Goal: Find specific page/section: Find specific page/section

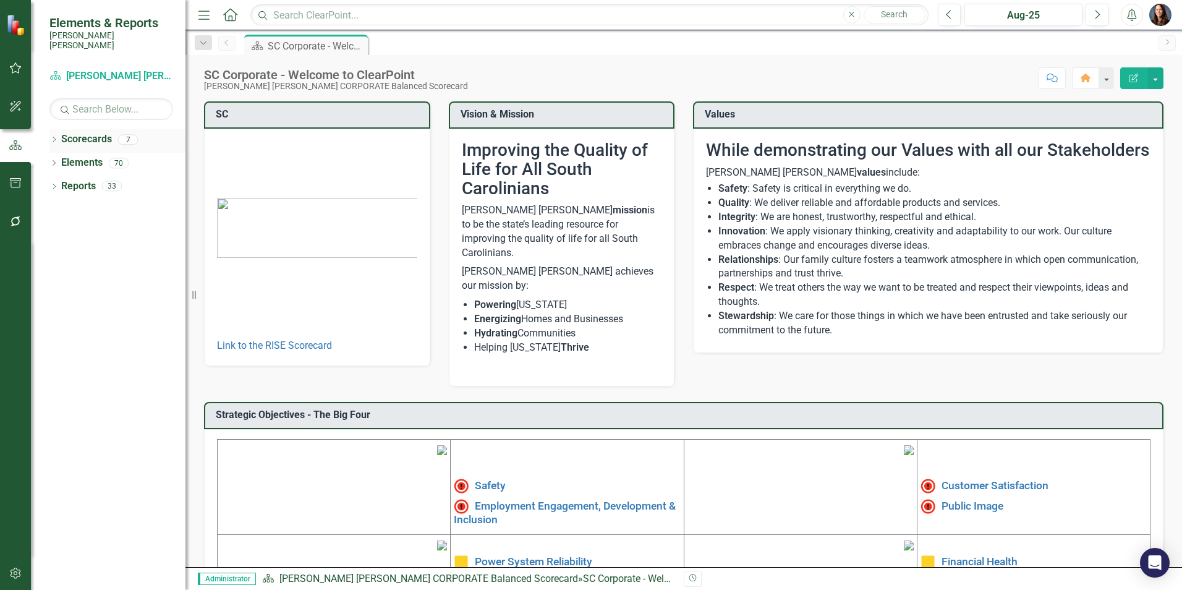
click at [52, 137] on icon "Dropdown" at bounding box center [53, 140] width 9 height 7
click at [61, 159] on icon "Dropdown" at bounding box center [60, 162] width 9 height 7
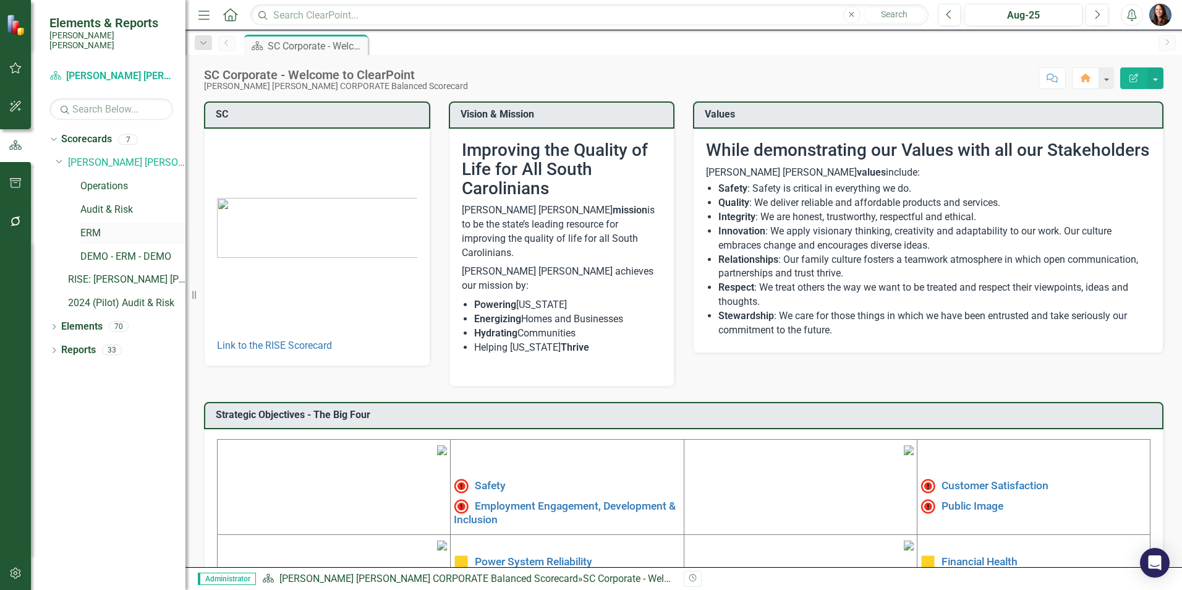
click at [92, 226] on link "ERM" at bounding box center [132, 233] width 105 height 14
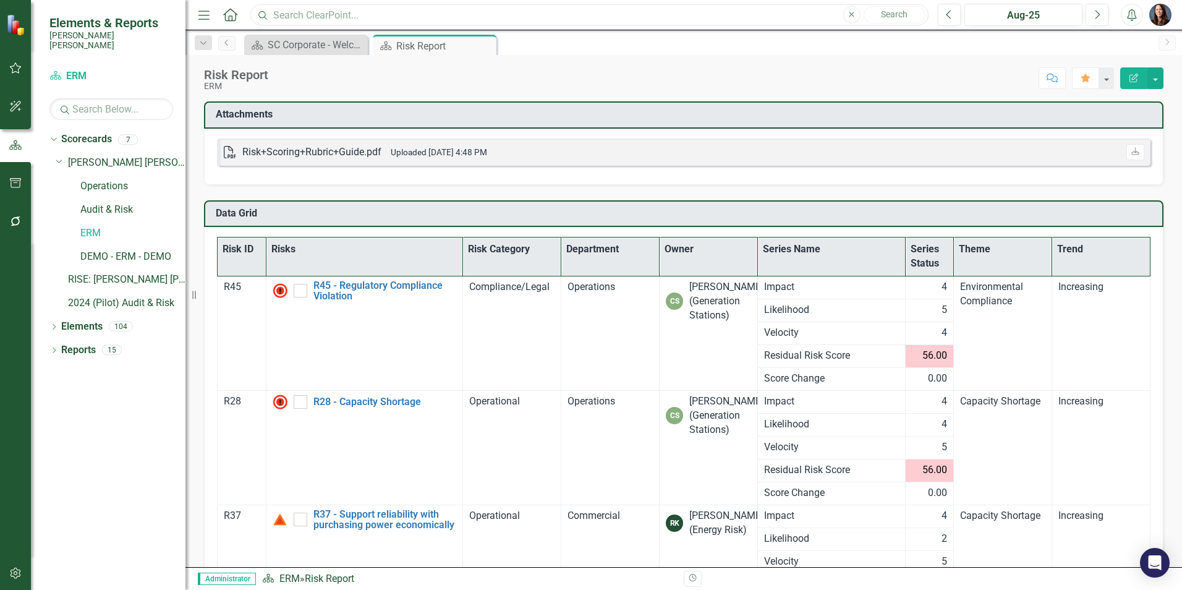
click at [326, 16] on input "text" at bounding box center [589, 15] width 678 height 22
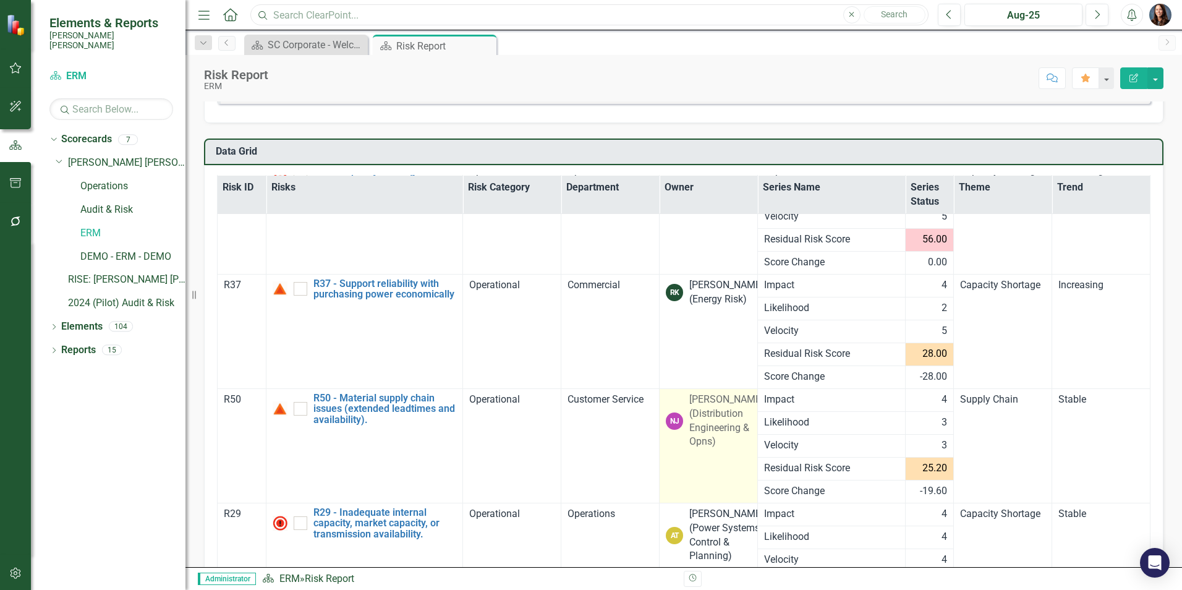
scroll to position [168, 0]
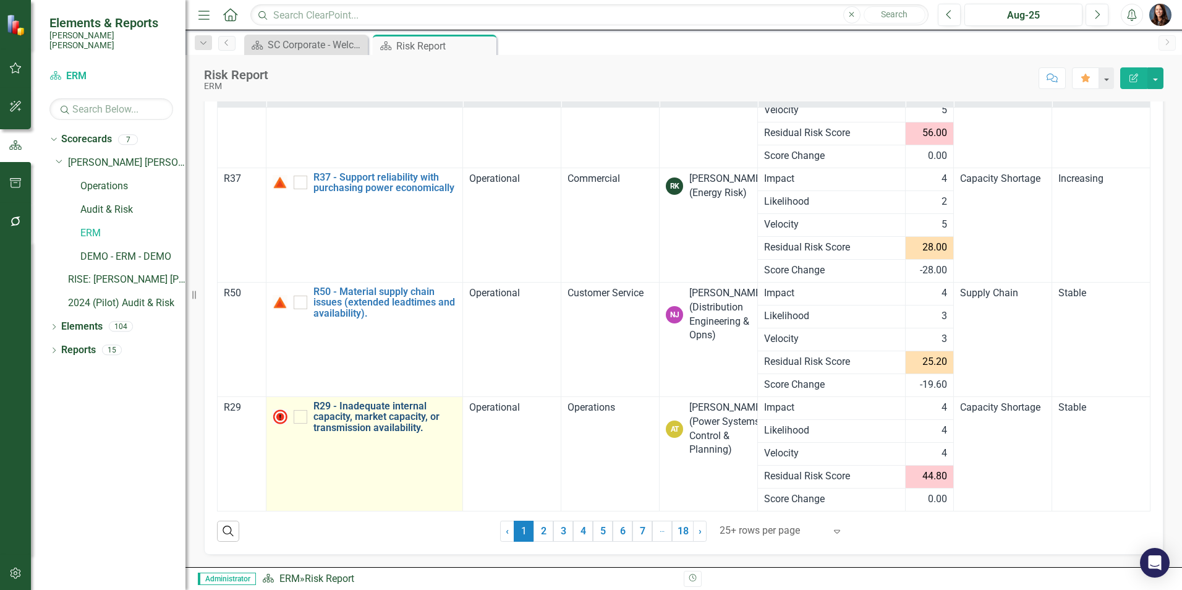
click at [395, 427] on link "R29 - Inadequate internal capacity, market capacity, or transmission availabili…" at bounding box center [384, 416] width 143 height 33
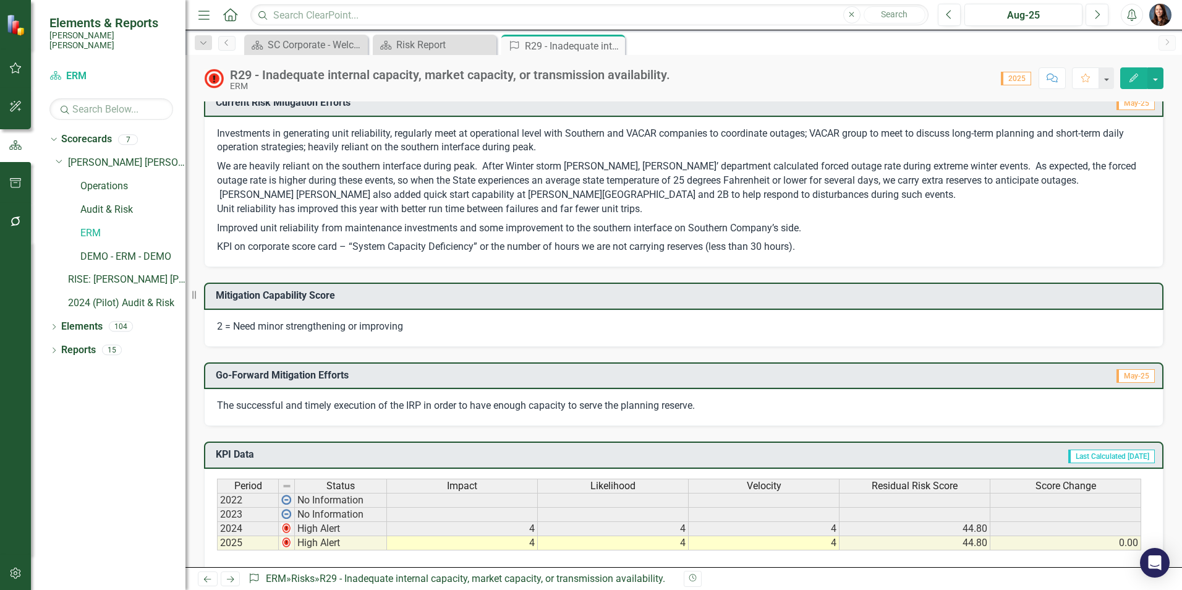
scroll to position [271, 0]
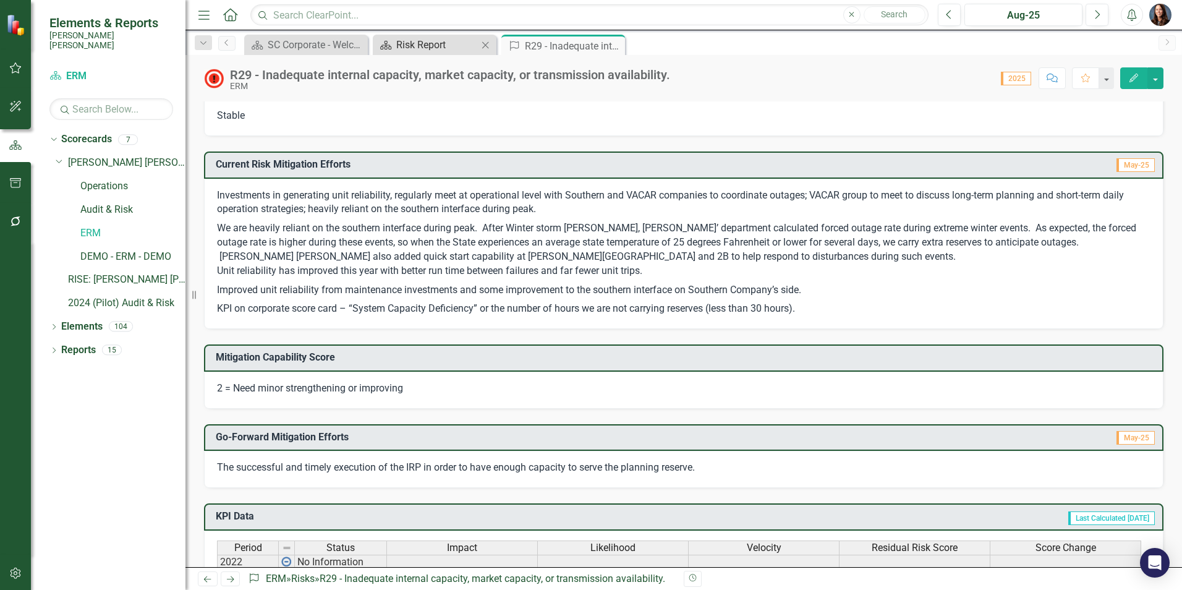
click at [422, 50] on div "Risk Report" at bounding box center [437, 44] width 82 height 15
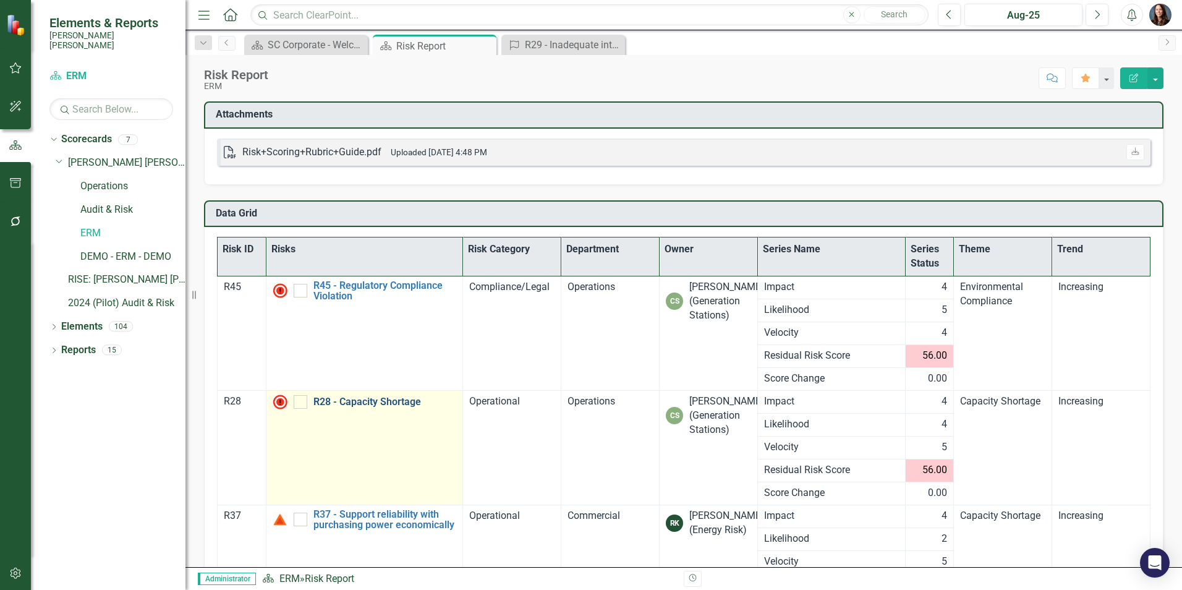
click at [376, 401] on link "R28 - Capacity Shortage" at bounding box center [384, 401] width 143 height 11
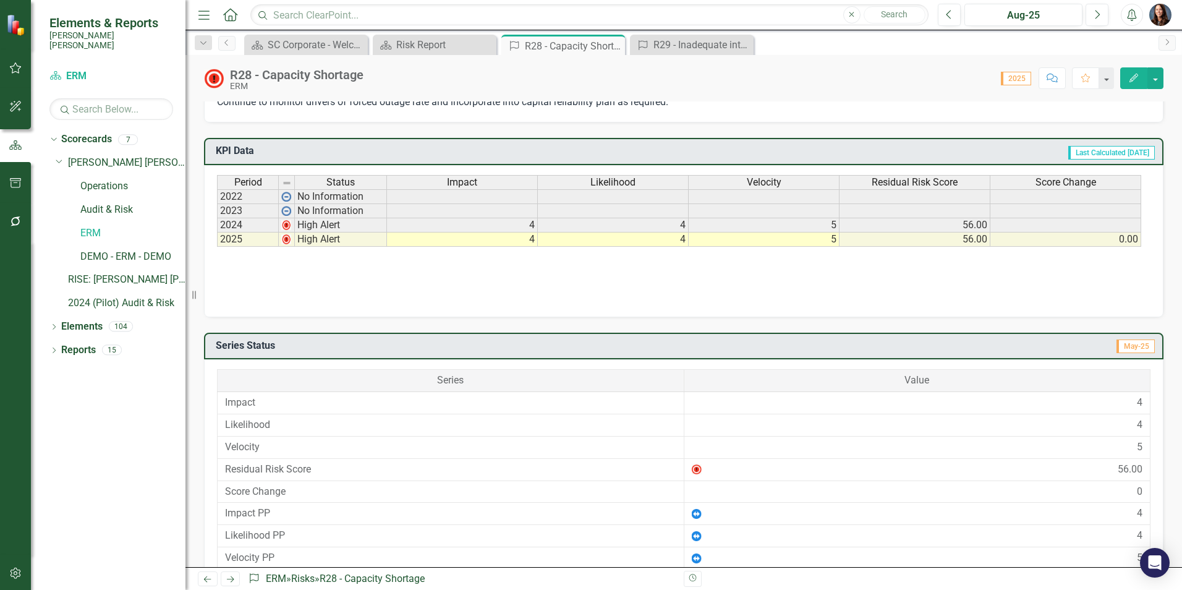
scroll to position [650, 0]
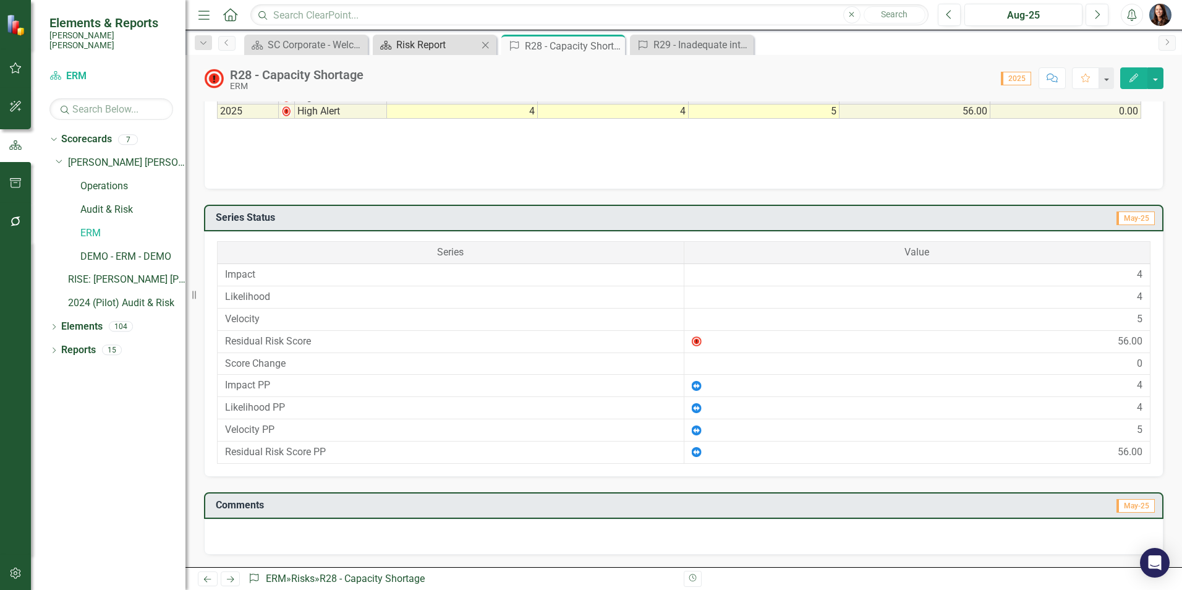
click at [437, 46] on div "Risk Report" at bounding box center [437, 44] width 82 height 15
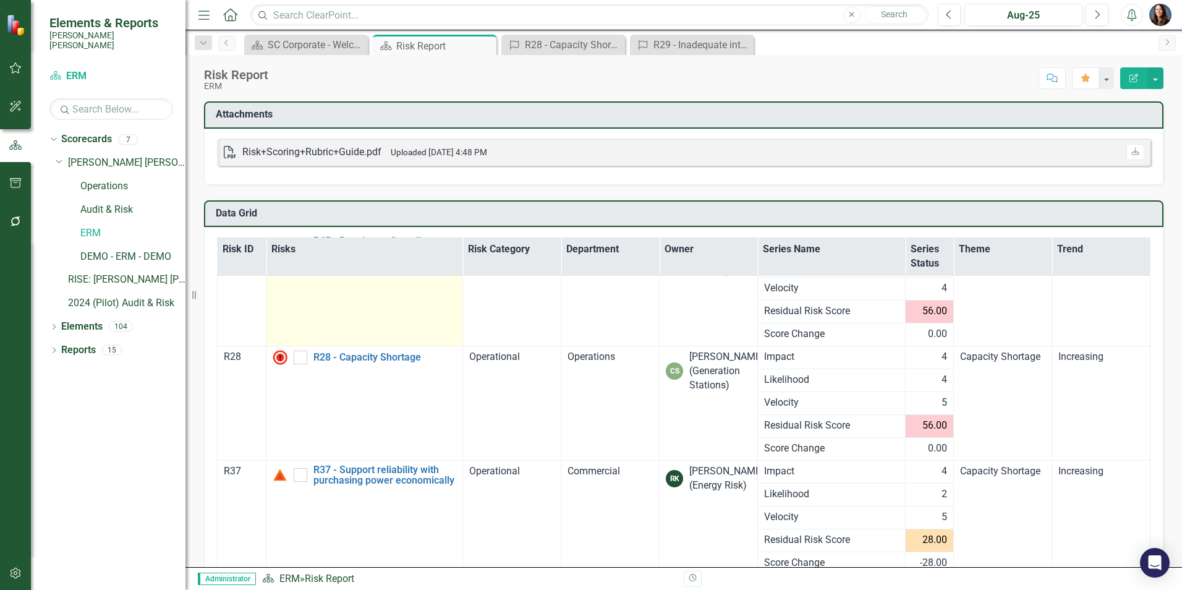
scroll to position [62, 0]
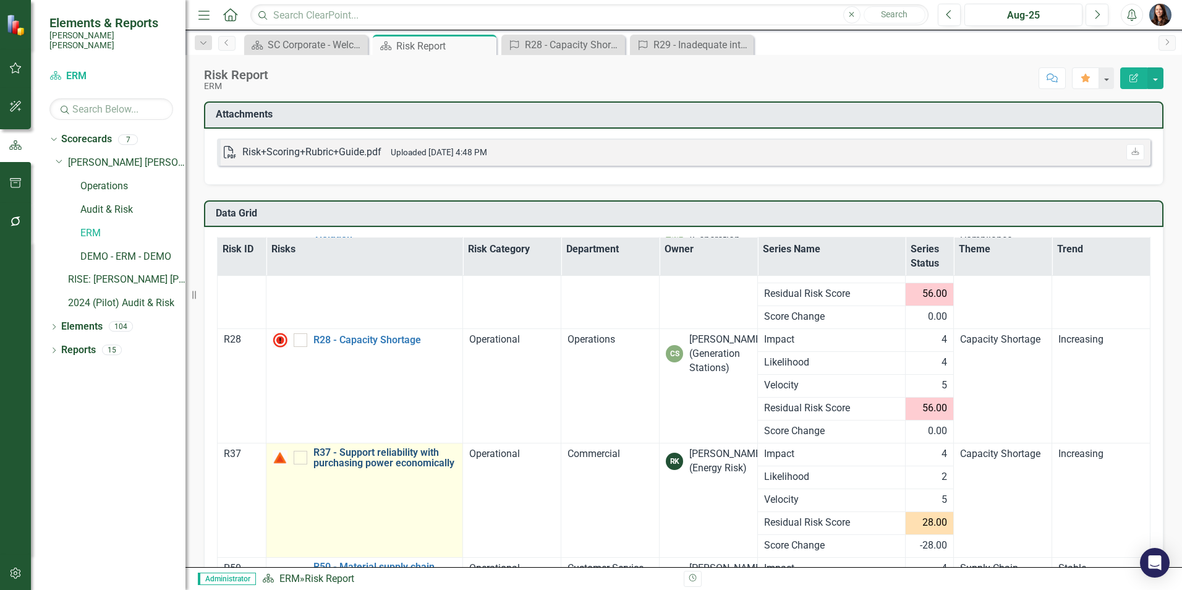
click at [358, 454] on link "R37 - Support reliability with purchasing power economically" at bounding box center [384, 458] width 143 height 22
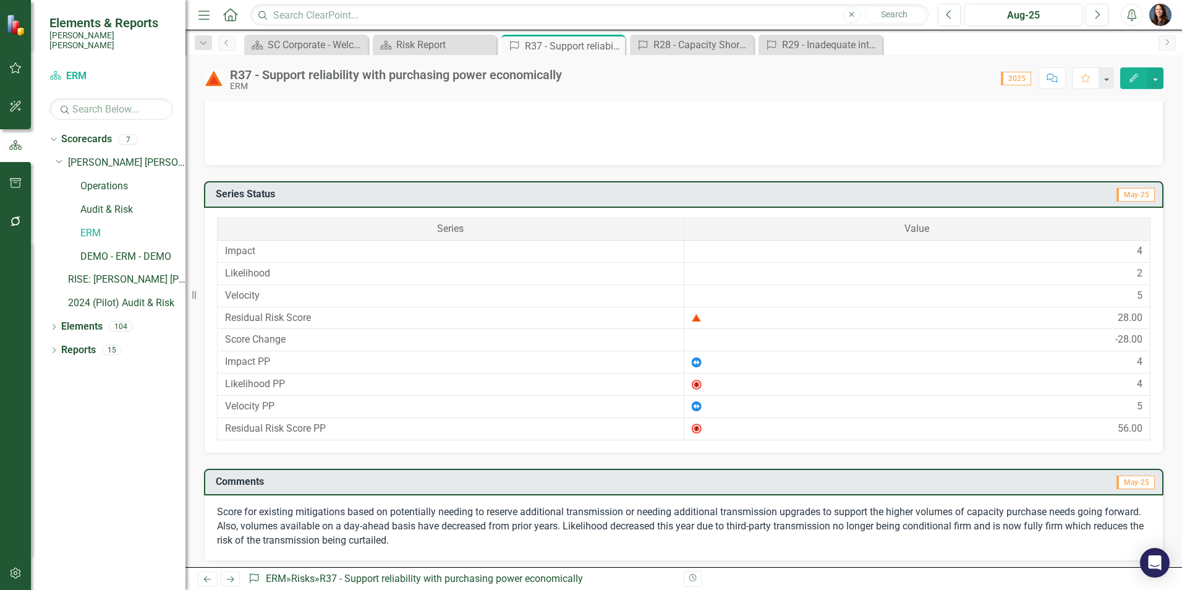
scroll to position [694, 0]
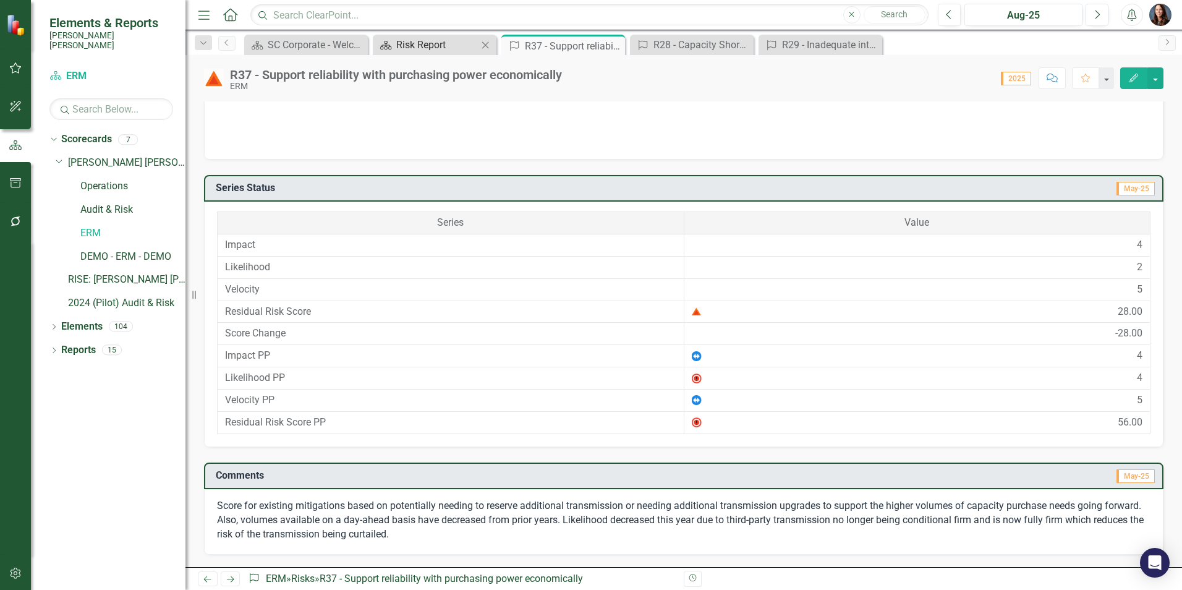
click at [415, 43] on div "Risk Report" at bounding box center [437, 44] width 82 height 15
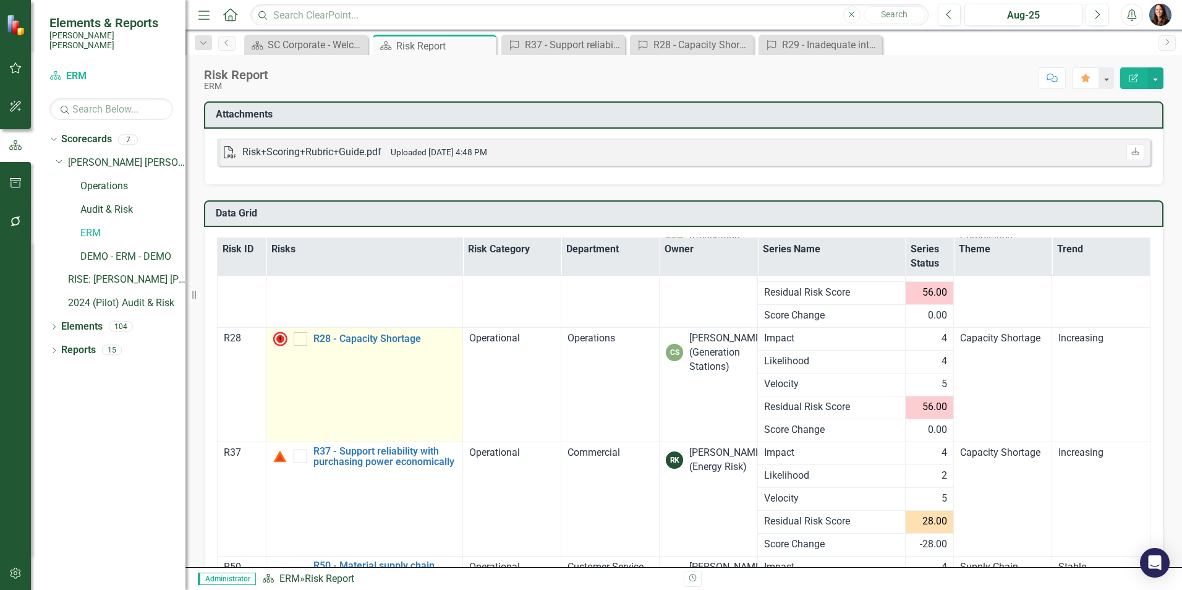
scroll to position [169, 0]
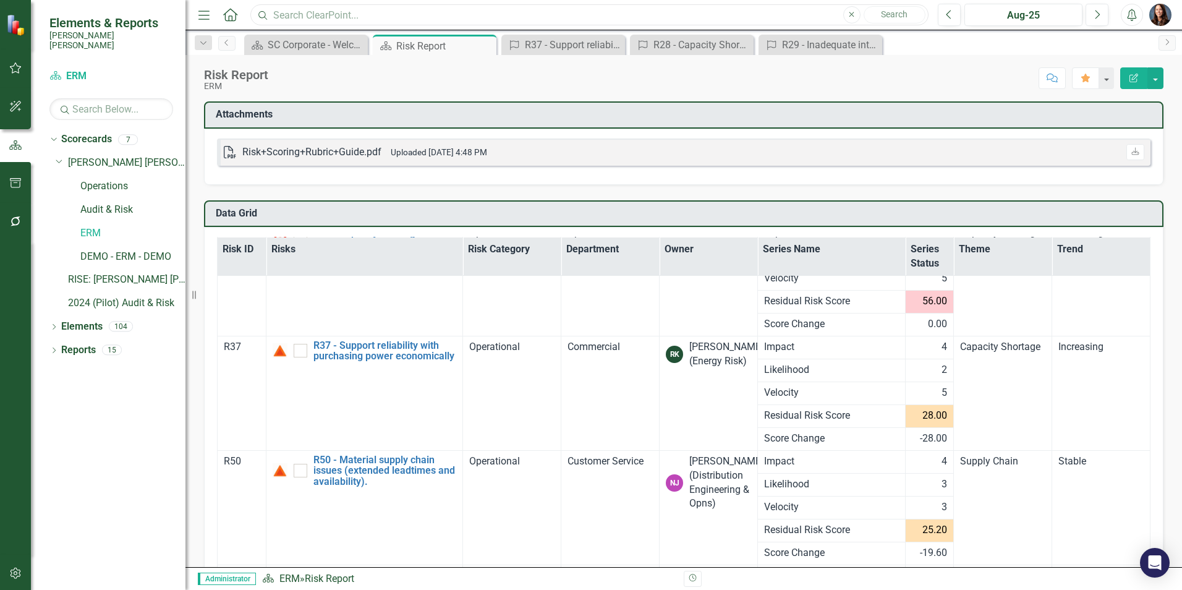
click at [356, 12] on input "text" at bounding box center [589, 15] width 678 height 22
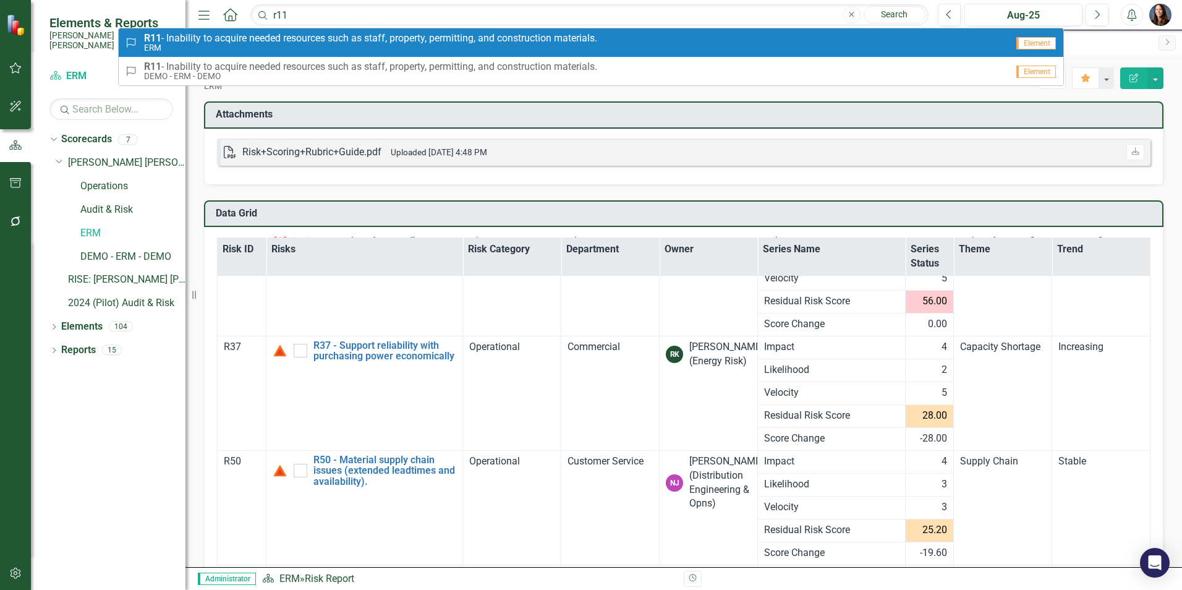
click at [325, 43] on span "R11 - Inability to acquire needed resources such as staff, property, permitting…" at bounding box center [370, 38] width 453 height 11
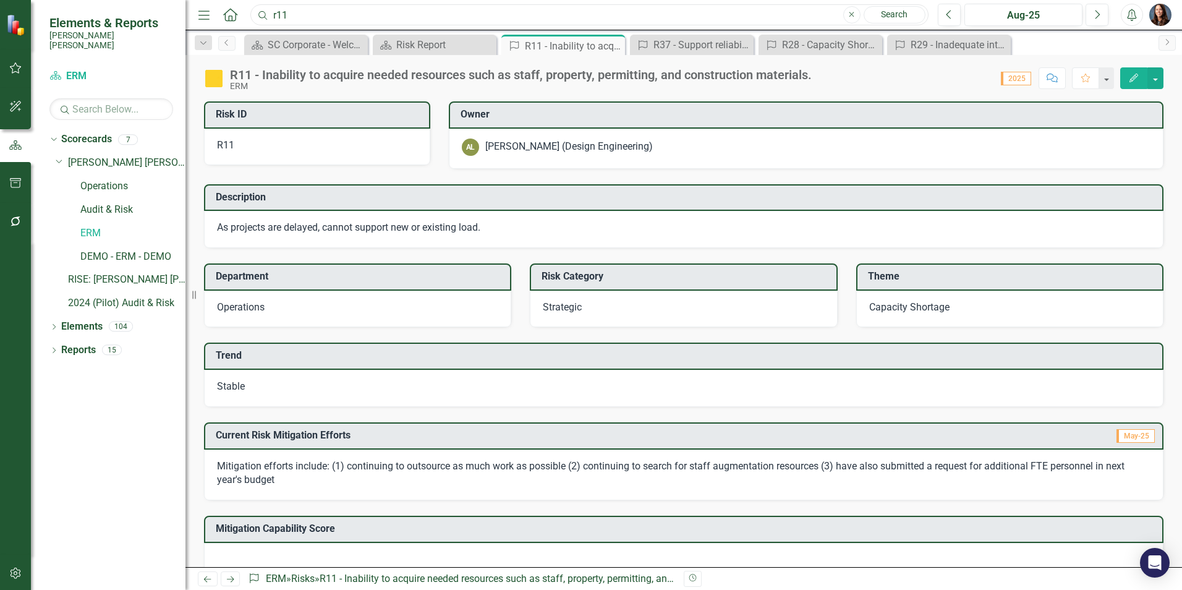
click at [308, 19] on input "r11" at bounding box center [589, 15] width 678 height 22
type input "r82"
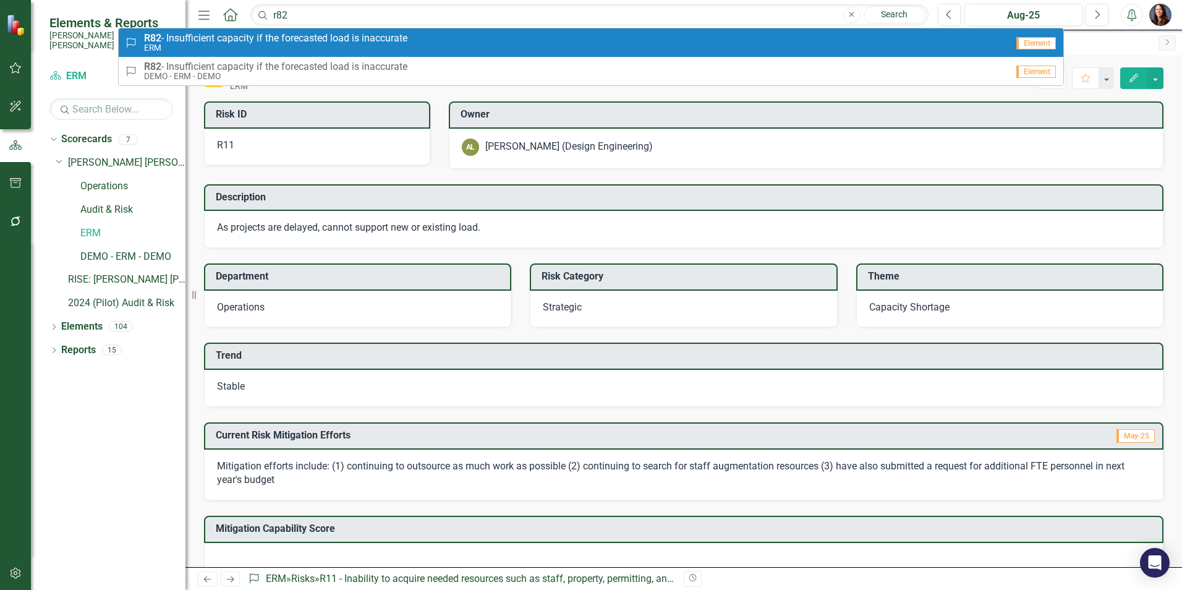
click at [295, 38] on span "R82 - Insufficient capacity if the forecasted load is inaccurate" at bounding box center [275, 38] width 263 height 11
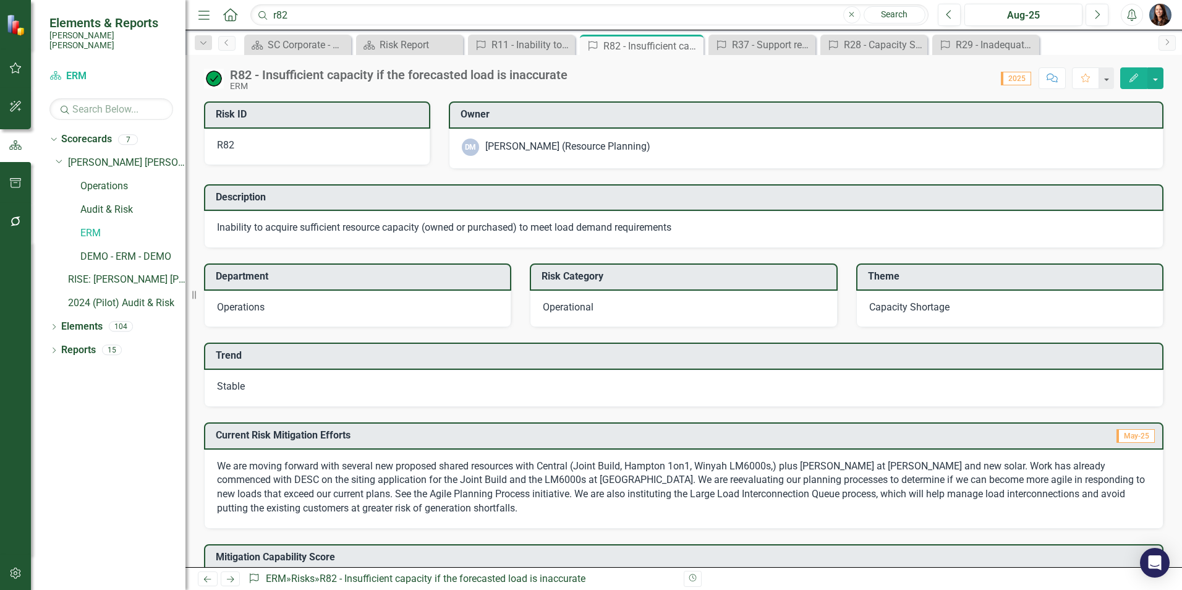
click at [837, 556] on h3 "Mitigation Capability Score" at bounding box center [686, 556] width 940 height 11
